Goal: Task Accomplishment & Management: Use online tool/utility

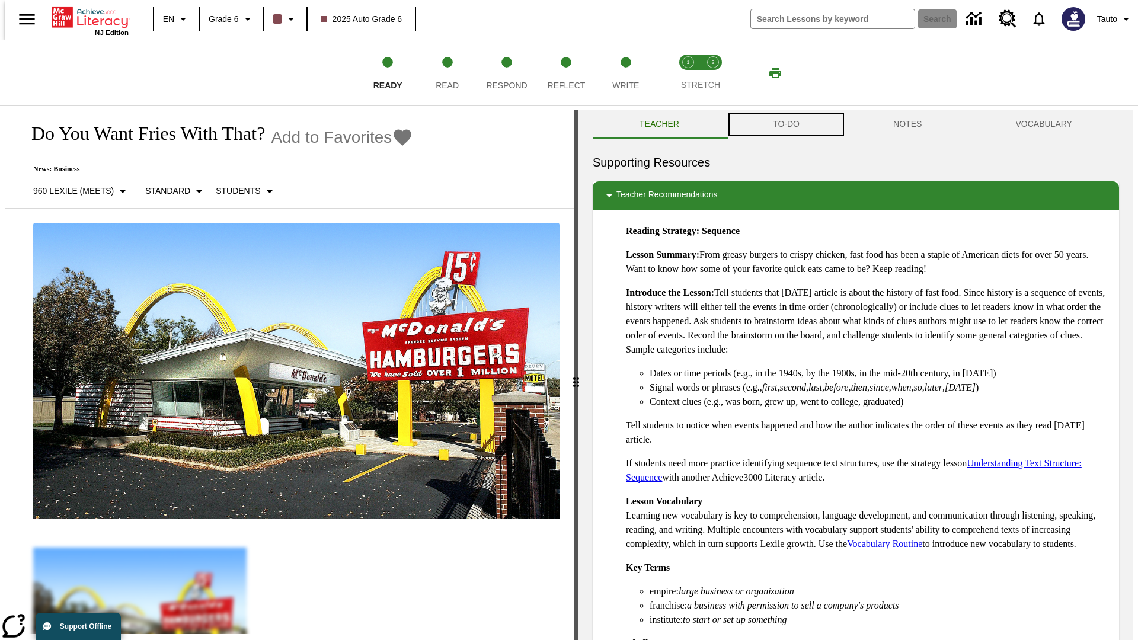
click at [785, 124] on button "TO-DO" at bounding box center [786, 124] width 120 height 28
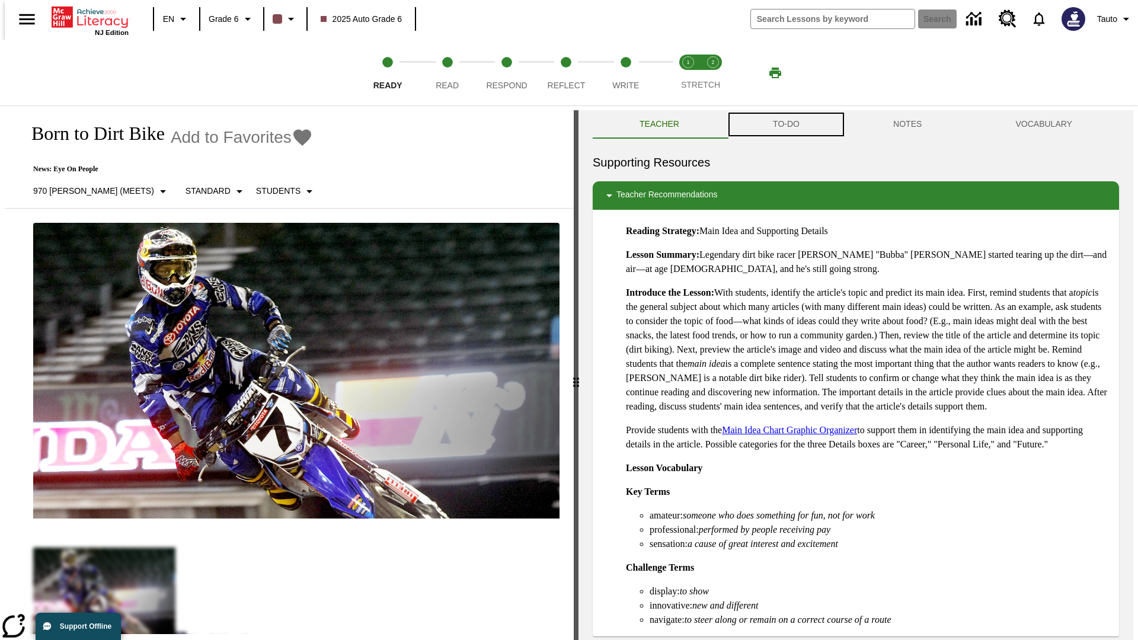
click at [785, 124] on button "TO-DO" at bounding box center [786, 124] width 120 height 28
